Goal: Information Seeking & Learning: Learn about a topic

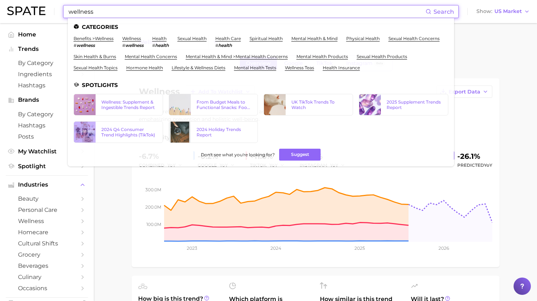
click at [182, 6] on input "wellness" at bounding box center [247, 11] width 358 height 12
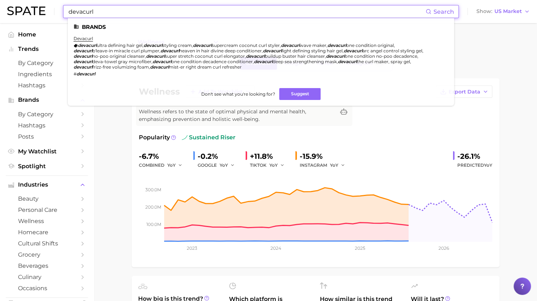
click at [154, 13] on input "devacurl" at bounding box center [247, 11] width 358 height 12
paste input "a-derma"
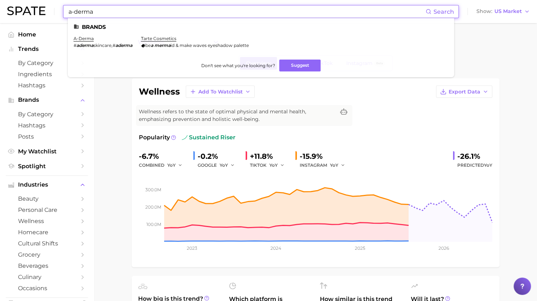
click at [162, 10] on input "a-derma" at bounding box center [247, 11] width 358 height 12
paste input "maybelline"
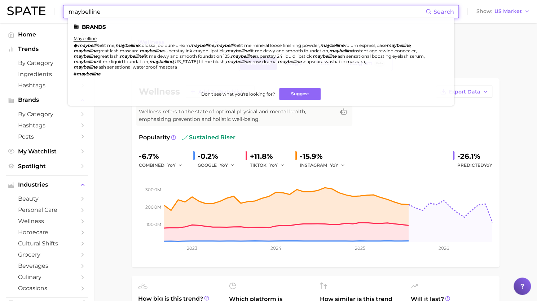
click at [133, 9] on input "maybelline" at bounding box center [247, 11] width 358 height 12
paste input "[GEOGRAPHIC_DATA]"
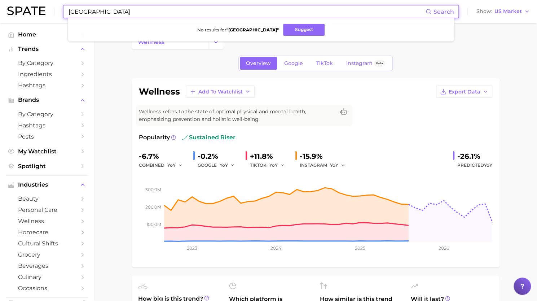
type input "[GEOGRAPHIC_DATA]"
click at [154, 17] on input "[GEOGRAPHIC_DATA]" at bounding box center [247, 11] width 358 height 12
paste input "Glassy Glow Solution/Treatmen"
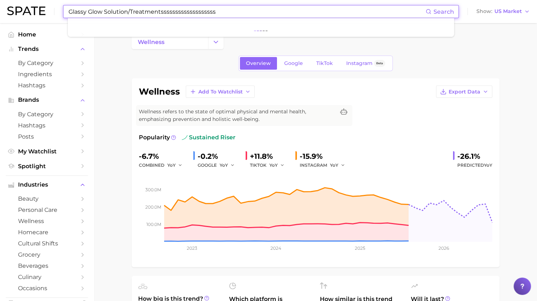
click at [189, 9] on input "Glassy Glow Solution/Treatmentsssssssssssssssssss" at bounding box center [247, 11] width 358 height 12
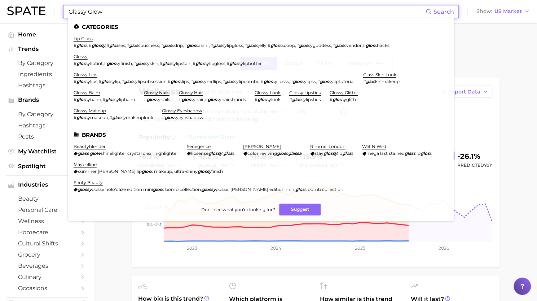
click at [175, 14] on input "Glassy Glow" at bounding box center [247, 11] width 358 height 12
paste input "hair plus"
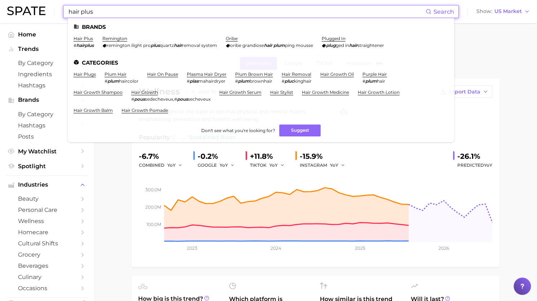
click at [135, 11] on input "hair plus" at bounding box center [247, 11] width 358 height 12
paste input "j skin beauty"
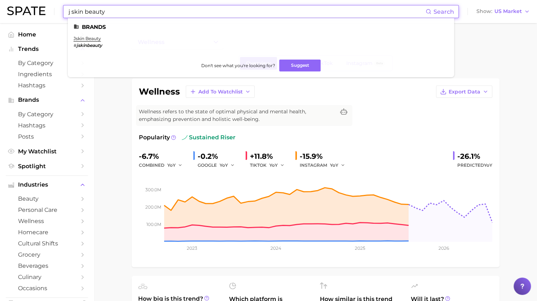
click at [185, 13] on input "j skin beauty" at bounding box center [247, 11] width 358 height 12
paste input "[PERSON_NAME][GEOGRAPHIC_DATA]"
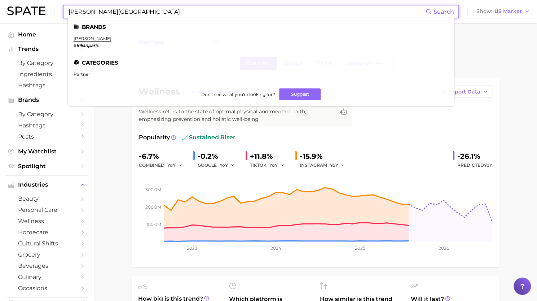
click at [102, 13] on input "[PERSON_NAME][GEOGRAPHIC_DATA]" at bounding box center [247, 11] width 358 height 12
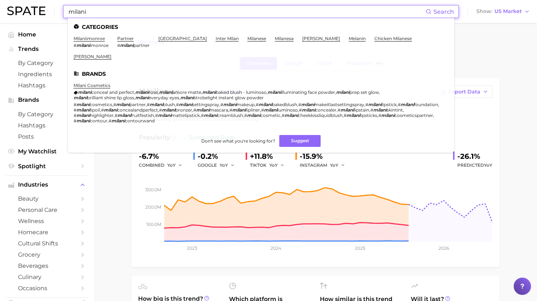
click at [133, 16] on input "milani" at bounding box center [247, 11] width 358 height 12
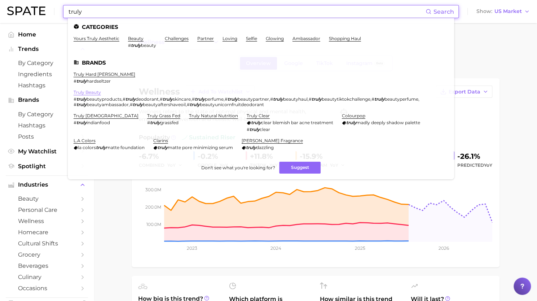
type input "truly"
click at [89, 92] on link "truly beauty" at bounding box center [87, 91] width 27 height 5
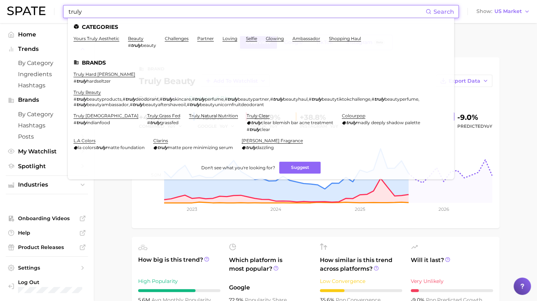
click at [170, 7] on input "truly" at bounding box center [247, 11] width 358 height 12
paste input "skinlab"
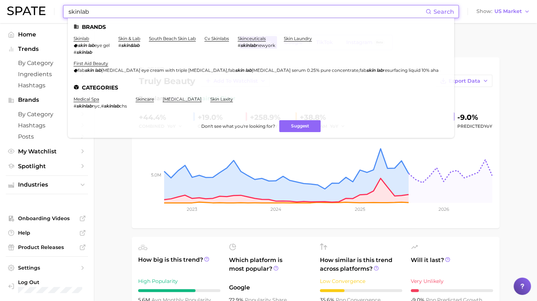
type input "skinlab"
